Goal: Find contact information: Find contact information

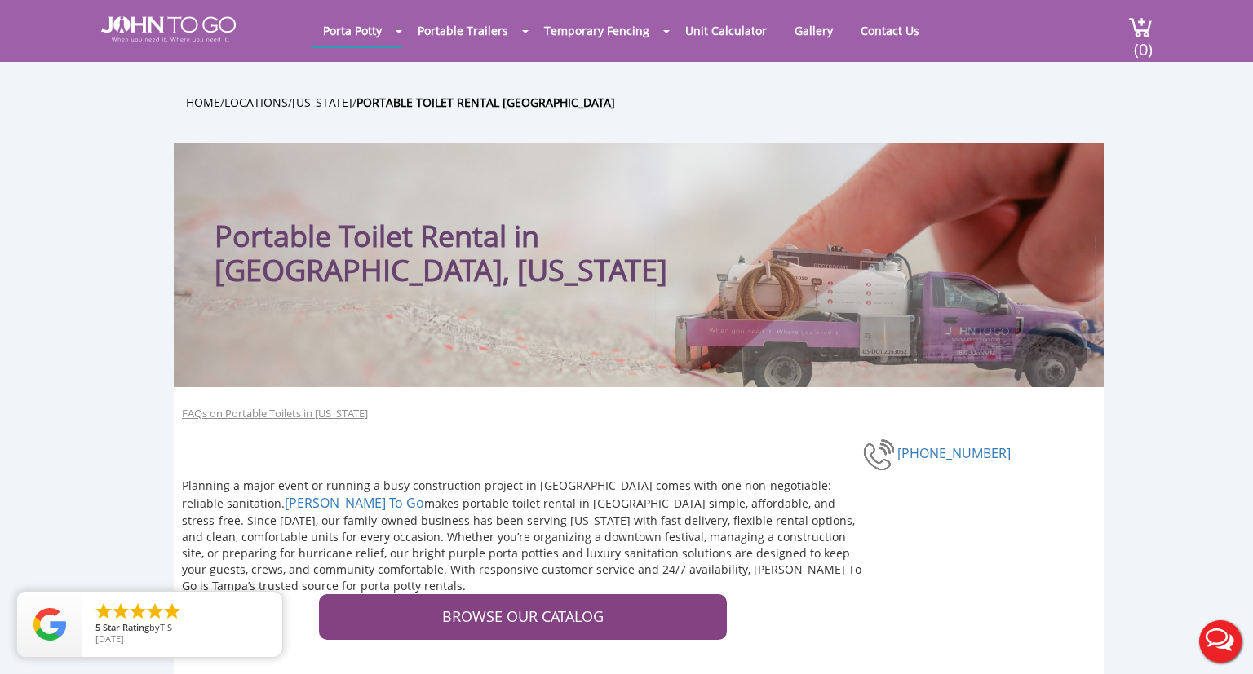
click at [104, 121] on div at bounding box center [626, 337] width 1253 height 674
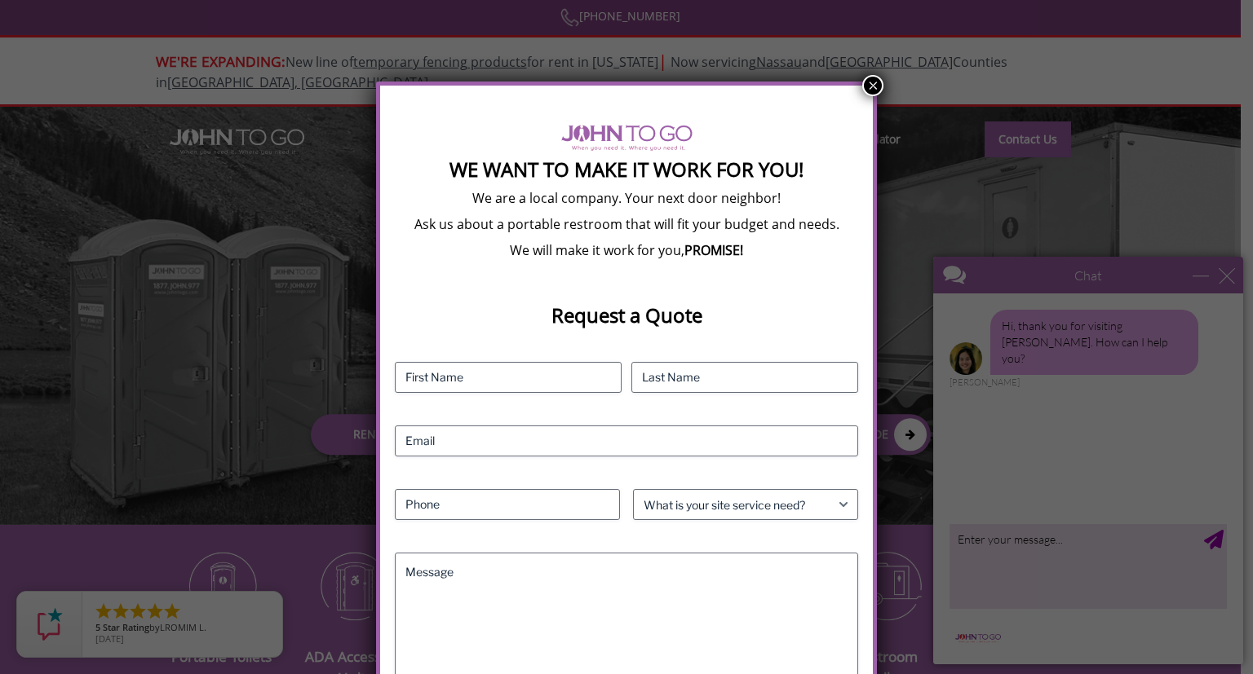
click at [646, 36] on div "We Want To Make It Work For You! We are a local company. Your next door neighbo…" at bounding box center [626, 337] width 1253 height 674
click at [877, 85] on button "×" at bounding box center [872, 85] width 21 height 21
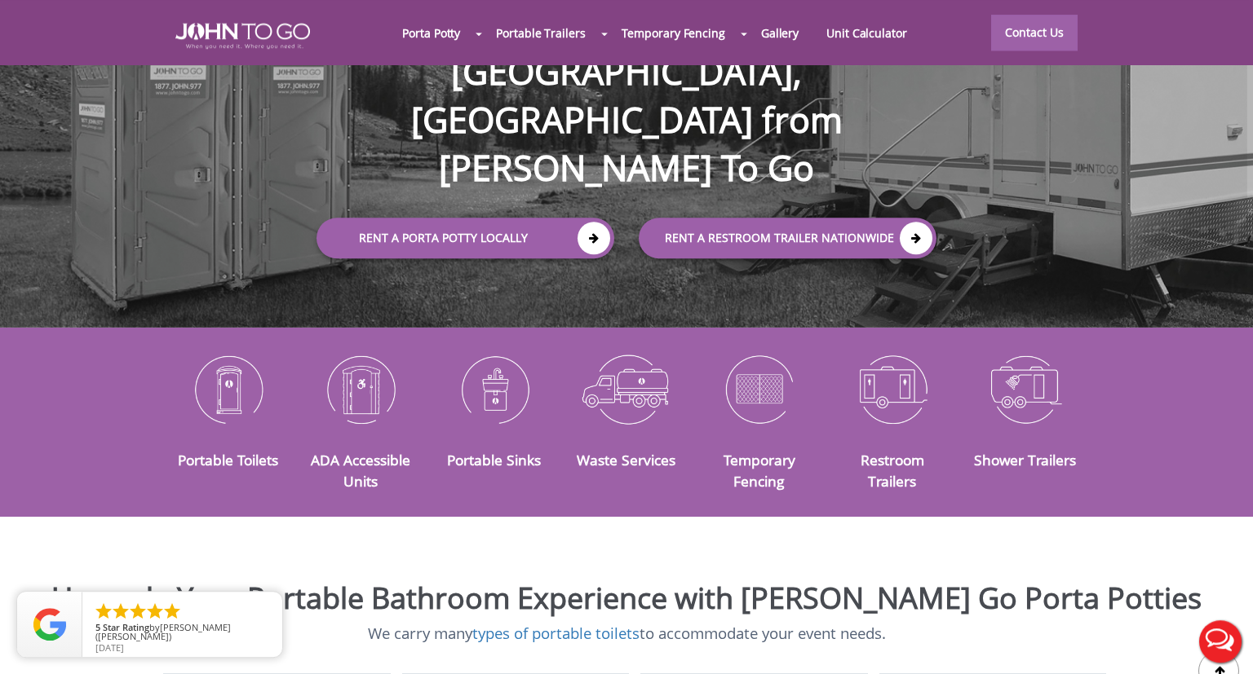
scroll to position [196, 0]
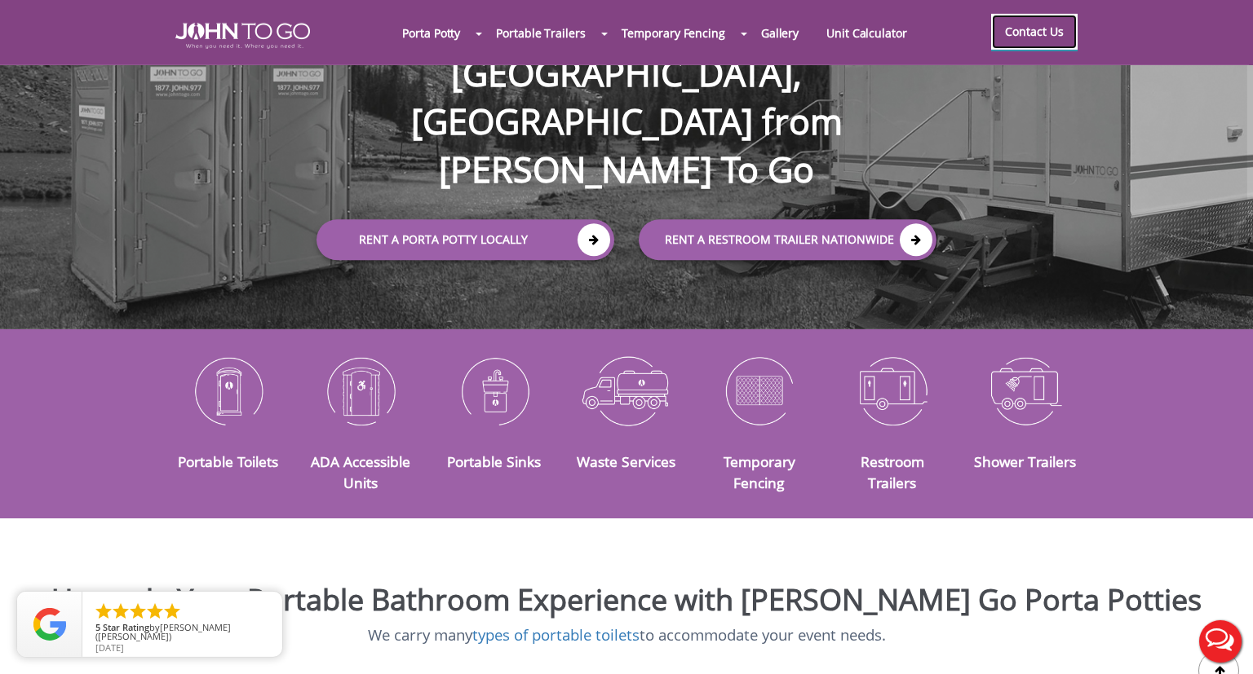
click at [1046, 42] on link "Contact Us" at bounding box center [1034, 32] width 86 height 36
